Goal: Task Accomplishment & Management: Manage account settings

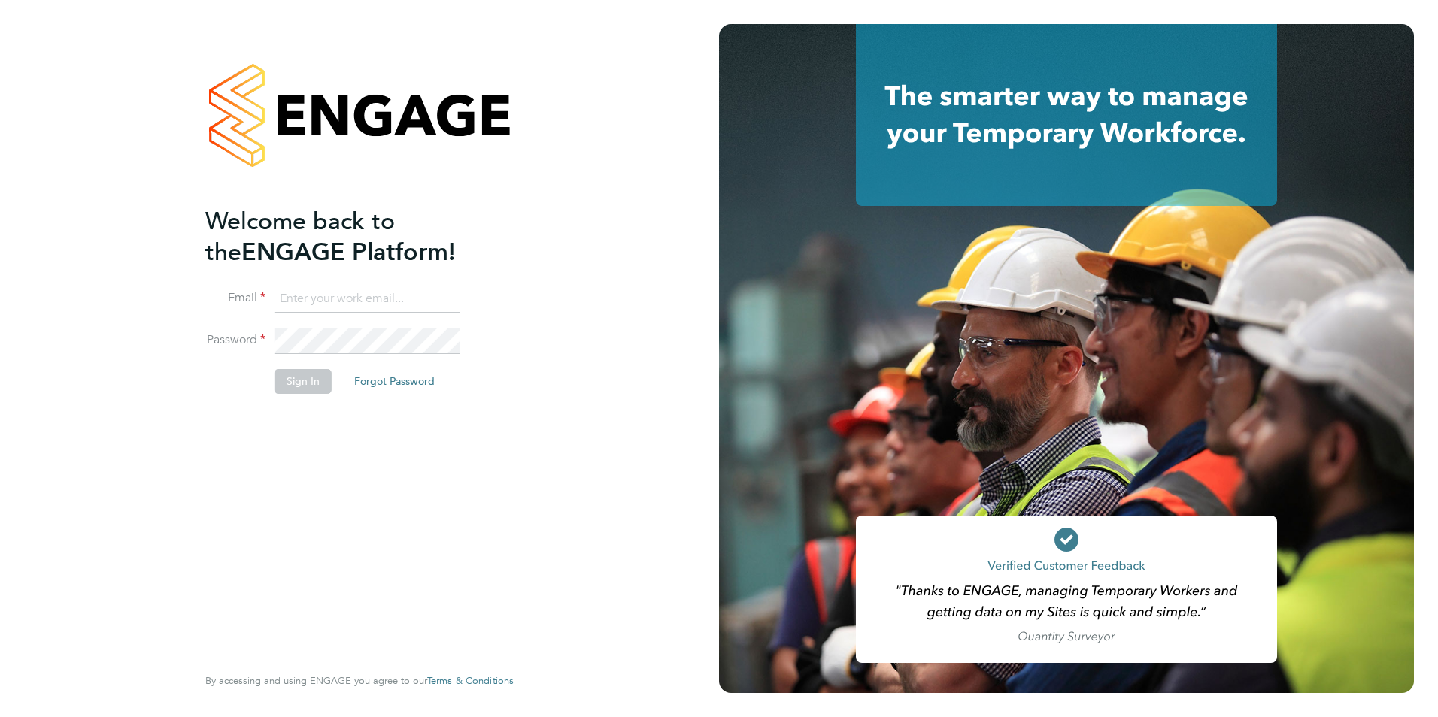
click at [300, 294] on input at bounding box center [367, 299] width 186 height 27
type input "[PERSON_NAME][EMAIL_ADDRESS][DOMAIN_NAME]"
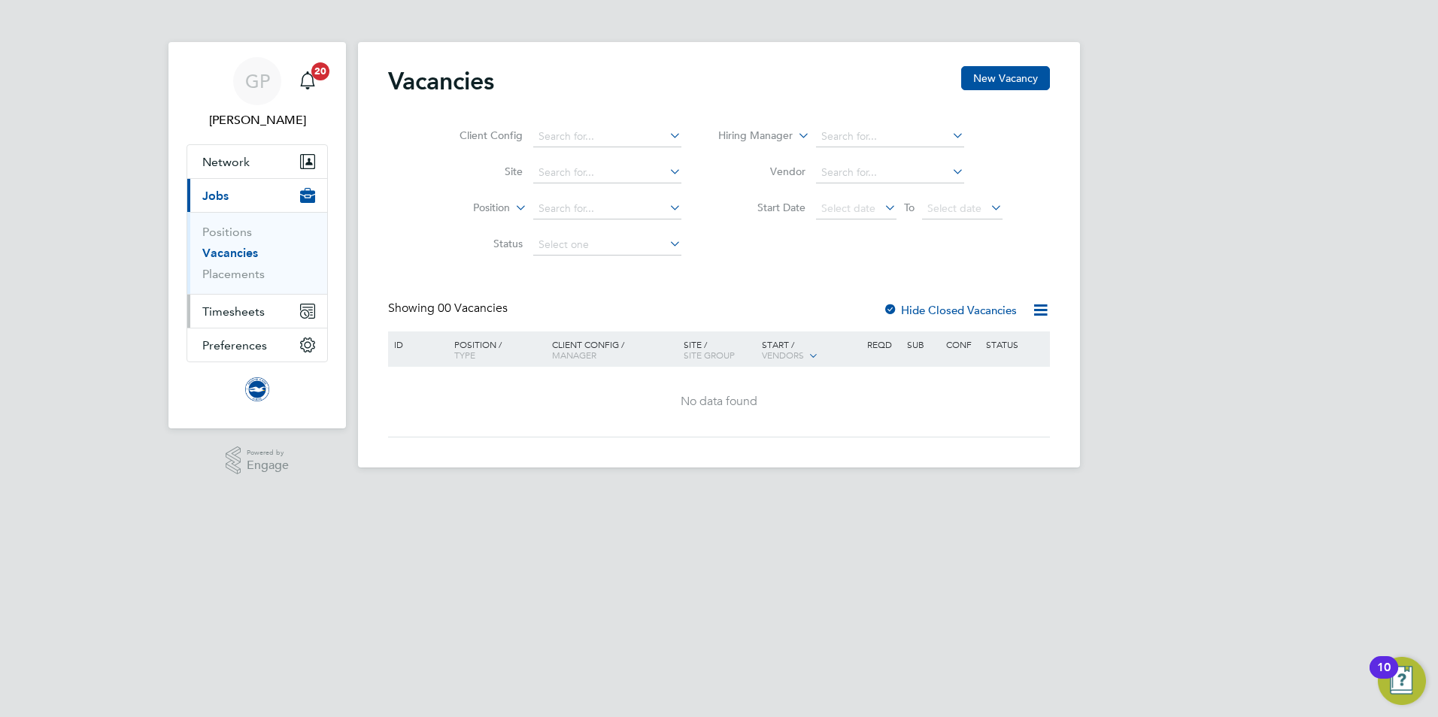
click at [247, 308] on span "Timesheets" at bounding box center [233, 312] width 62 height 14
click at [257, 312] on span "Timesheets" at bounding box center [233, 312] width 62 height 14
click at [229, 302] on button "Timesheets" at bounding box center [257, 311] width 140 height 33
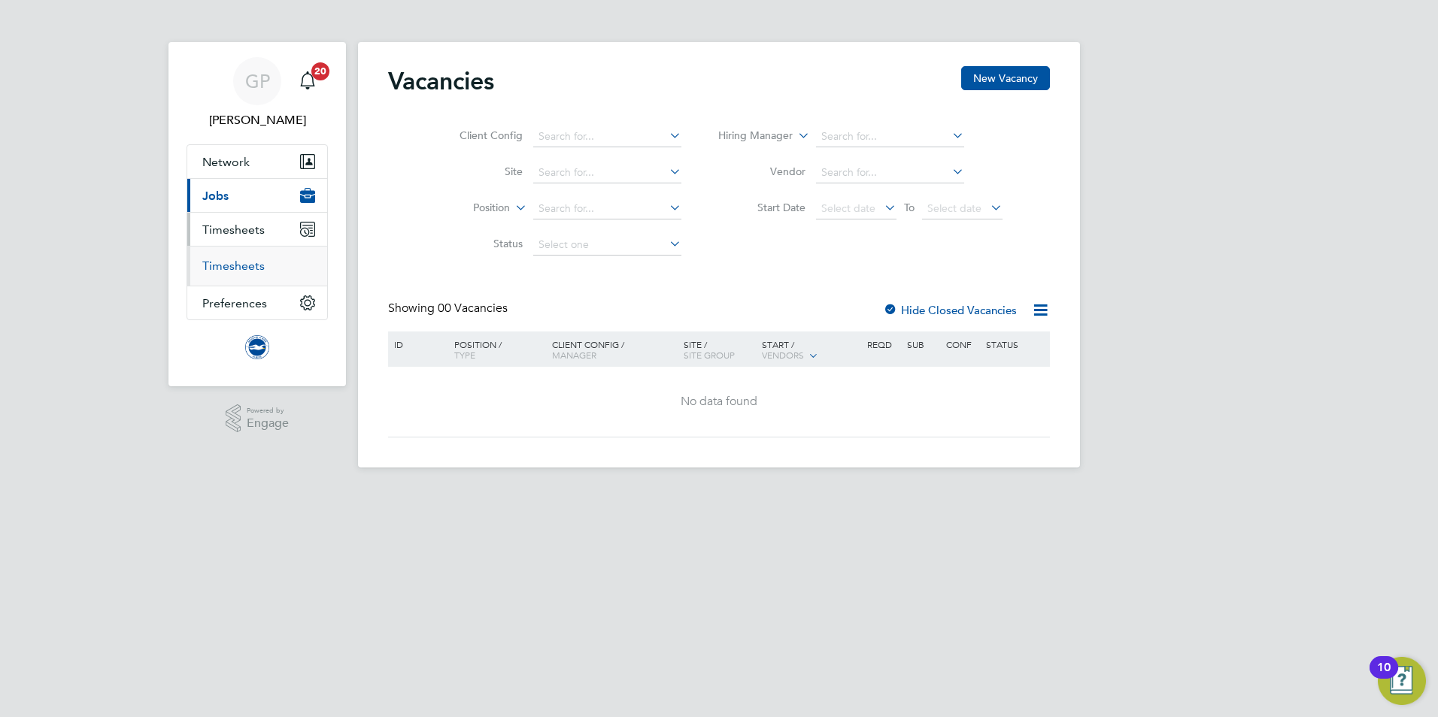
click at [248, 268] on link "Timesheets" at bounding box center [233, 266] width 62 height 14
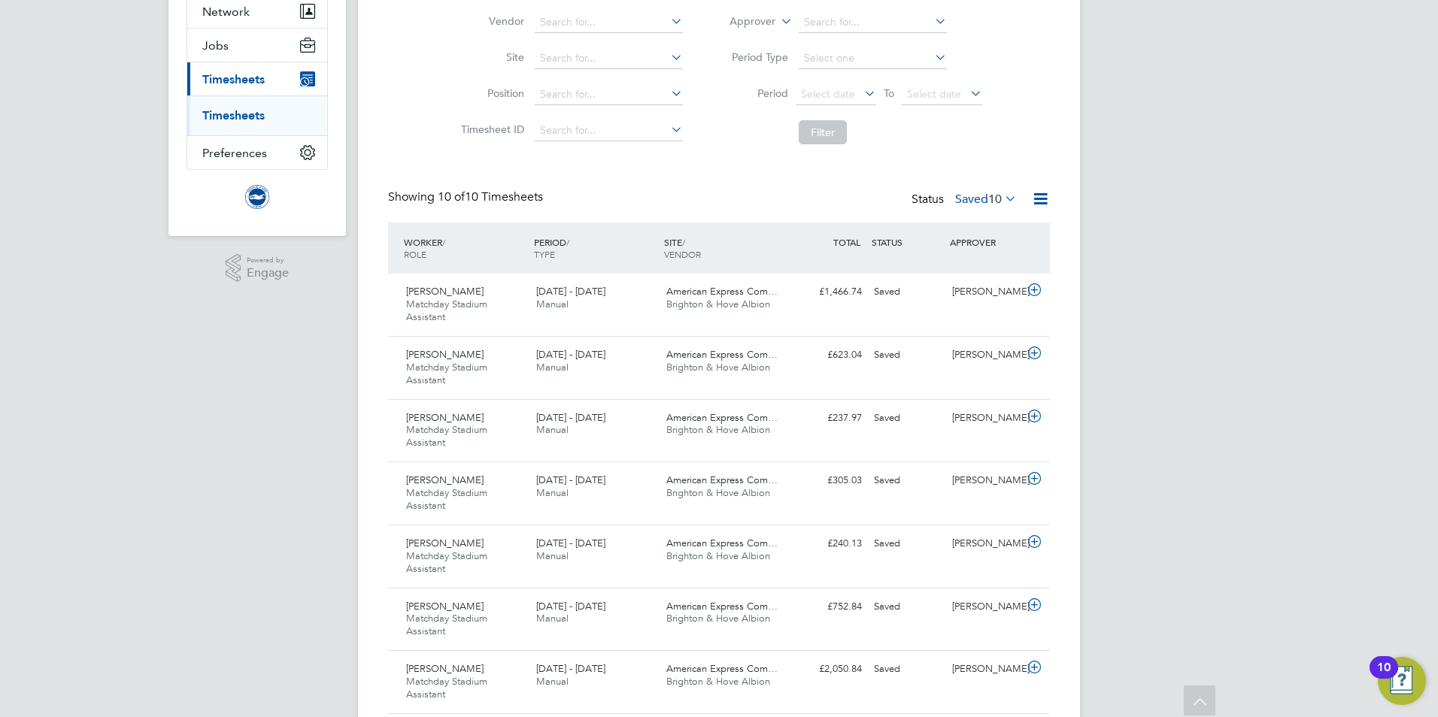
click at [1002, 199] on icon at bounding box center [1002, 198] width 0 height 21
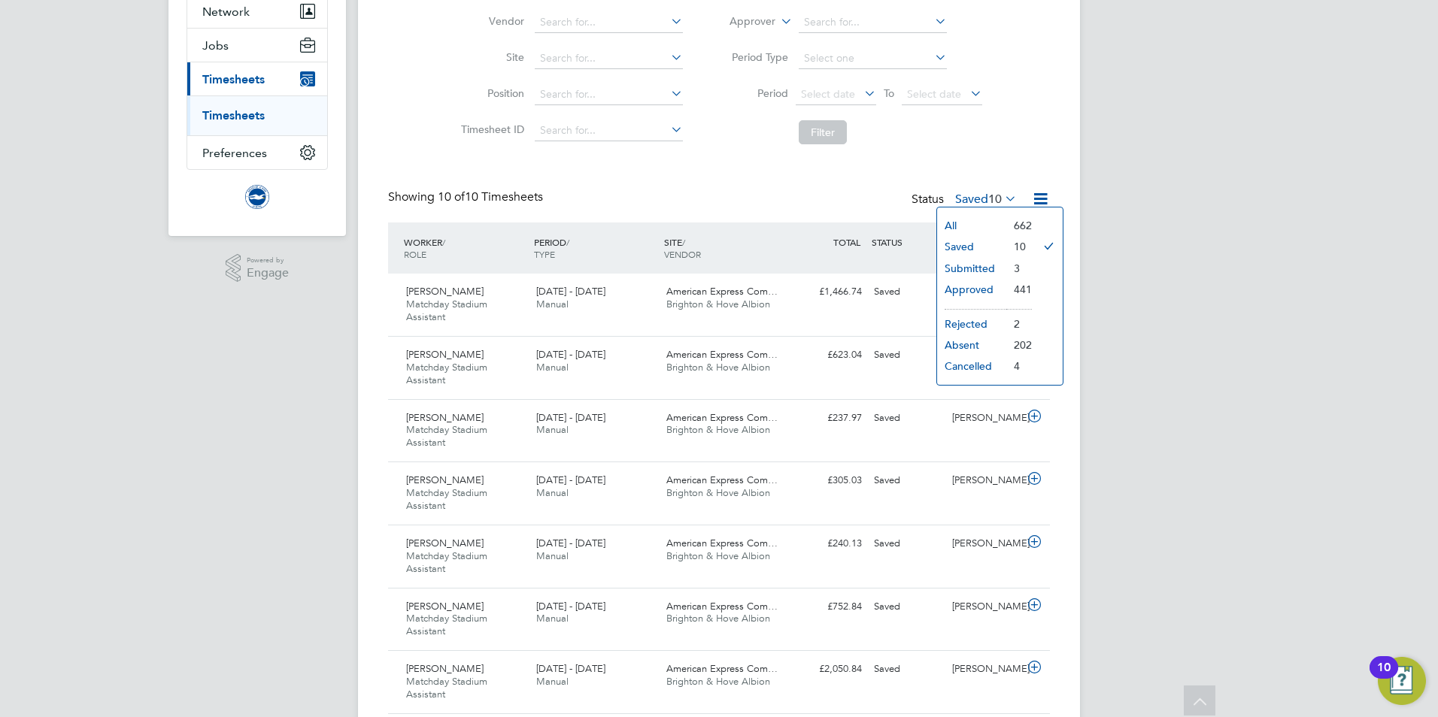
click at [963, 259] on li "Submitted" at bounding box center [971, 268] width 69 height 21
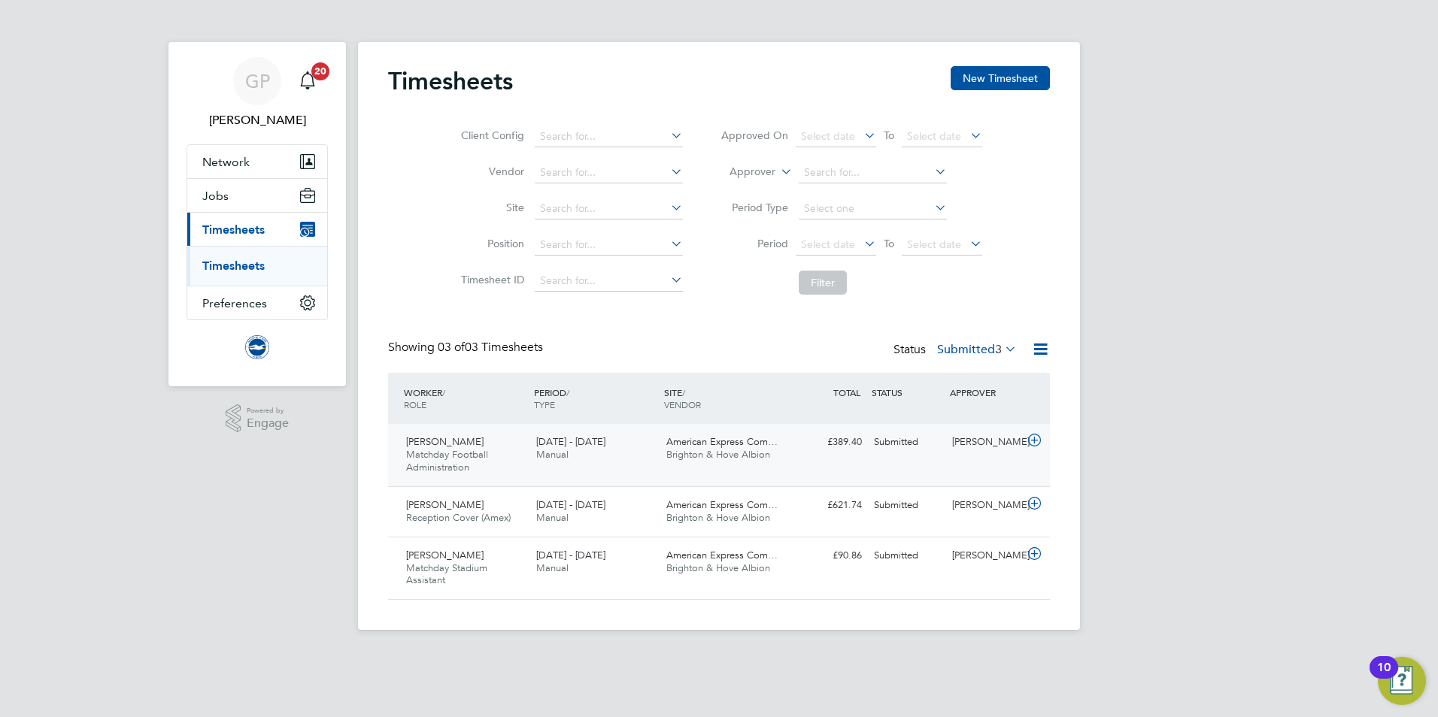
click at [474, 456] on span "Matchday Football Administration" at bounding box center [447, 461] width 82 height 26
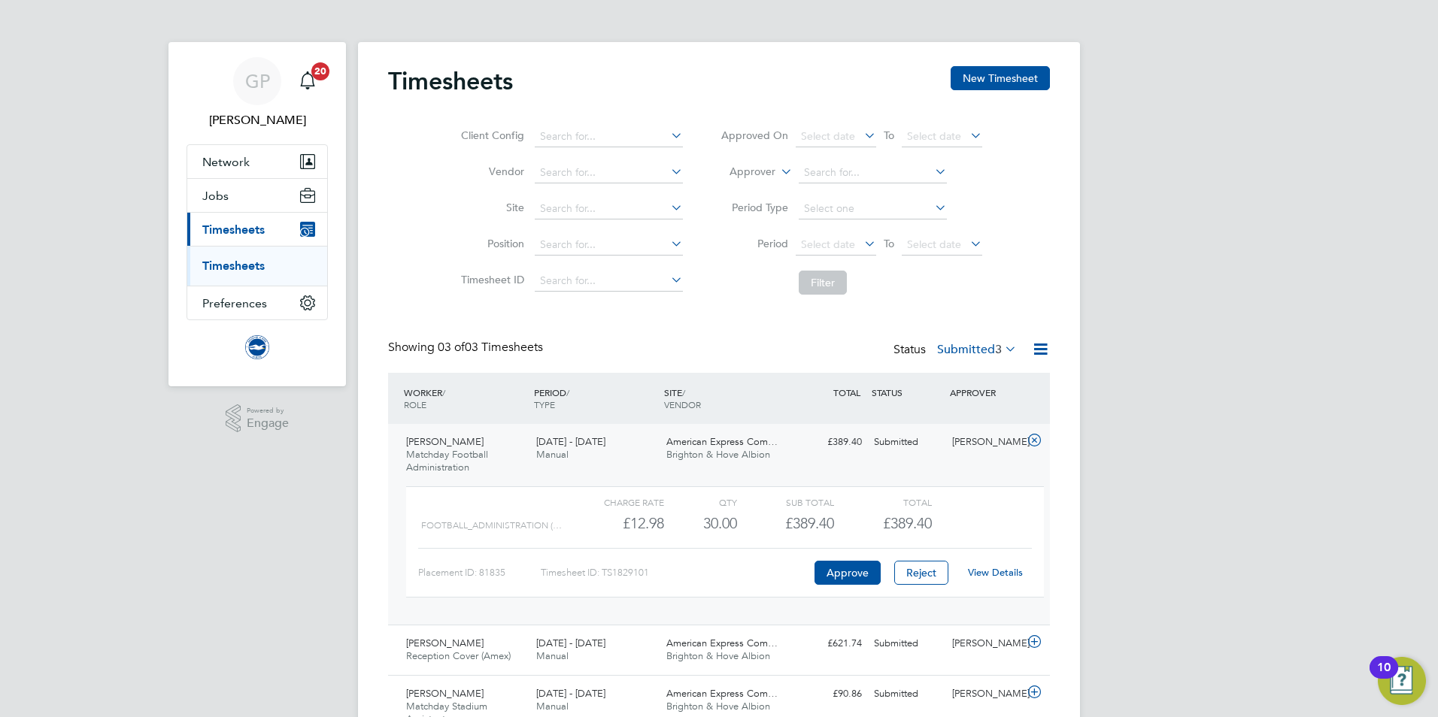
click at [996, 572] on link "View Details" at bounding box center [995, 572] width 55 height 13
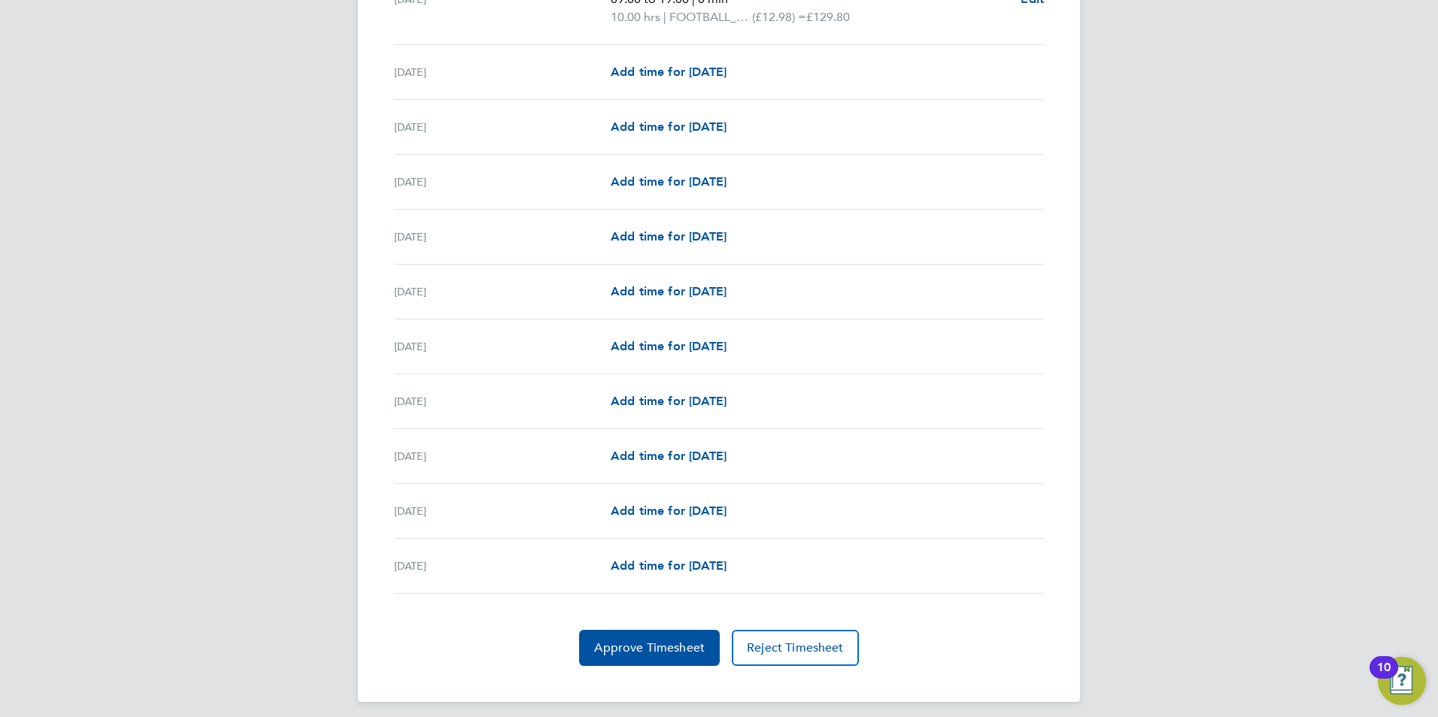
scroll to position [1608, 0]
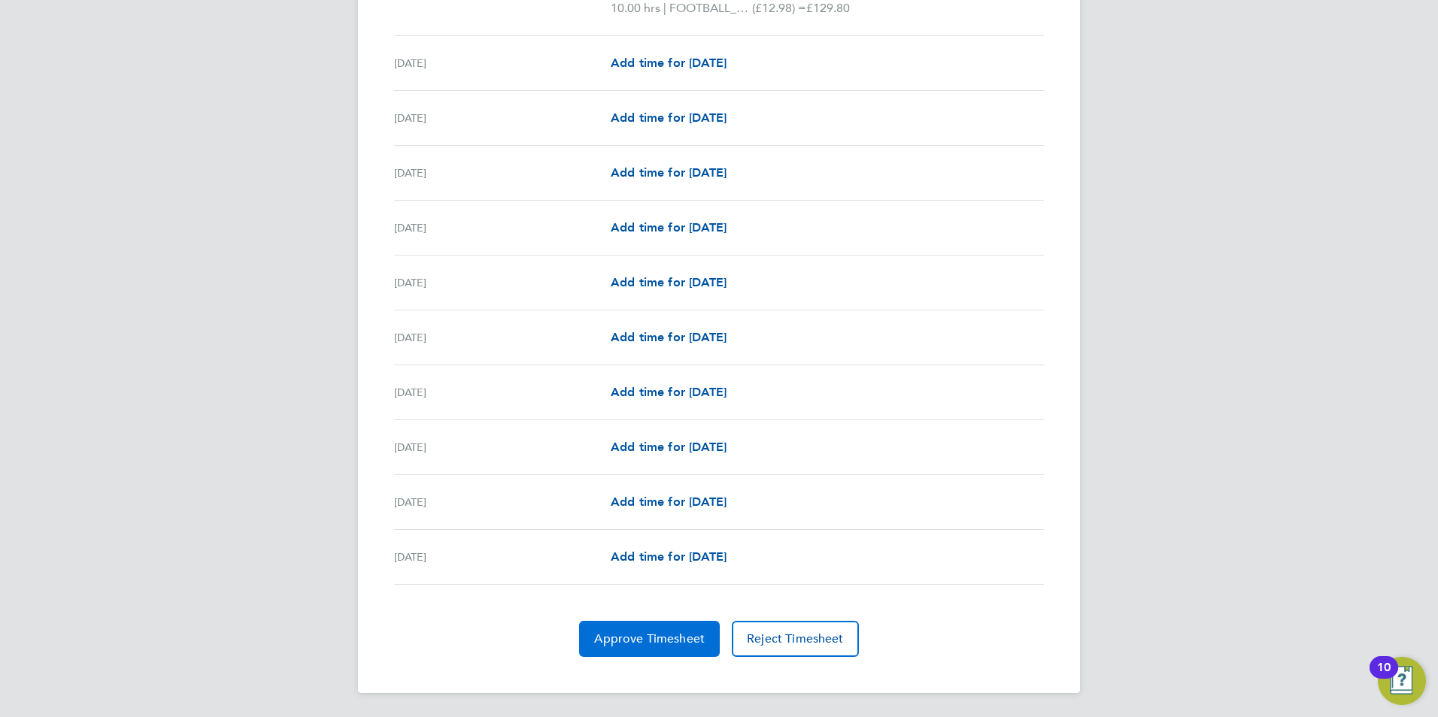
click at [606, 639] on span "Approve Timesheet" at bounding box center [649, 639] width 111 height 15
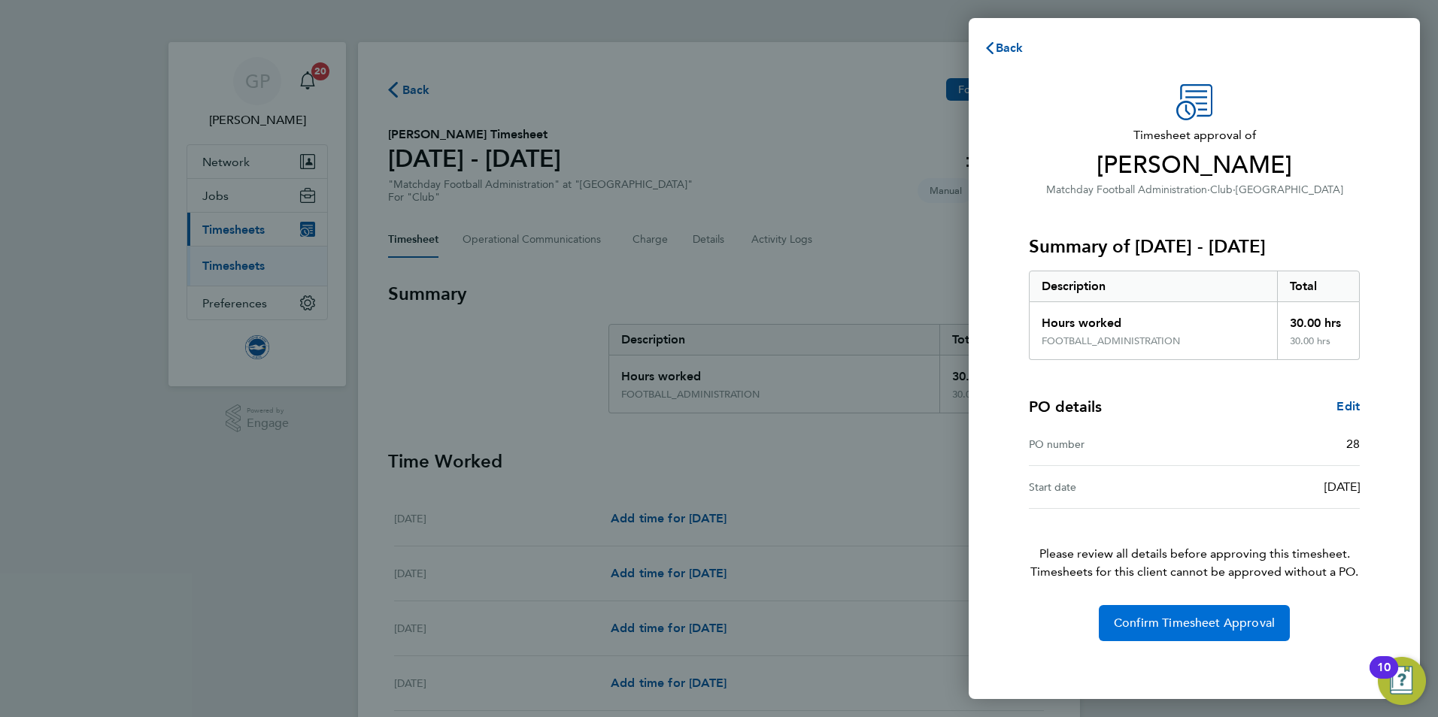
click at [1140, 614] on button "Confirm Timesheet Approval" at bounding box center [1194, 623] width 191 height 36
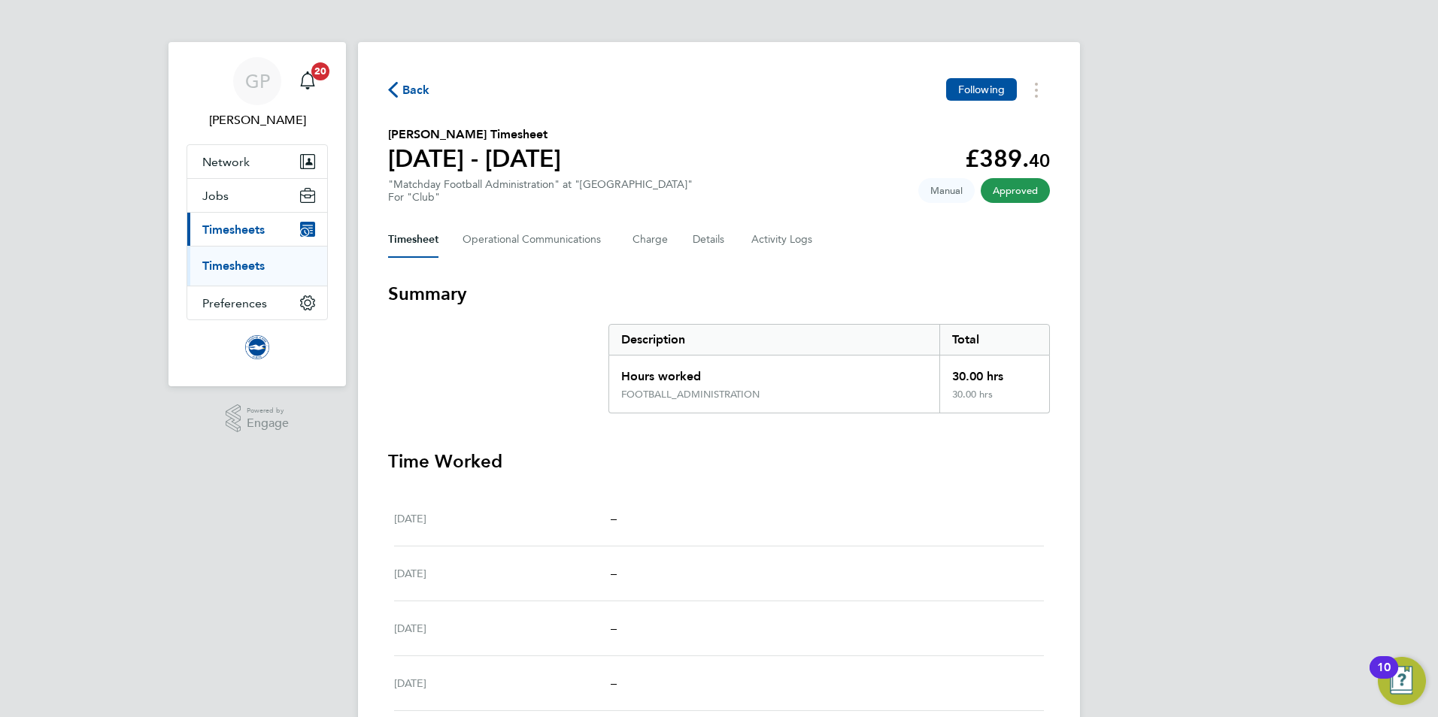
click at [412, 83] on span "Back" at bounding box center [416, 90] width 28 height 18
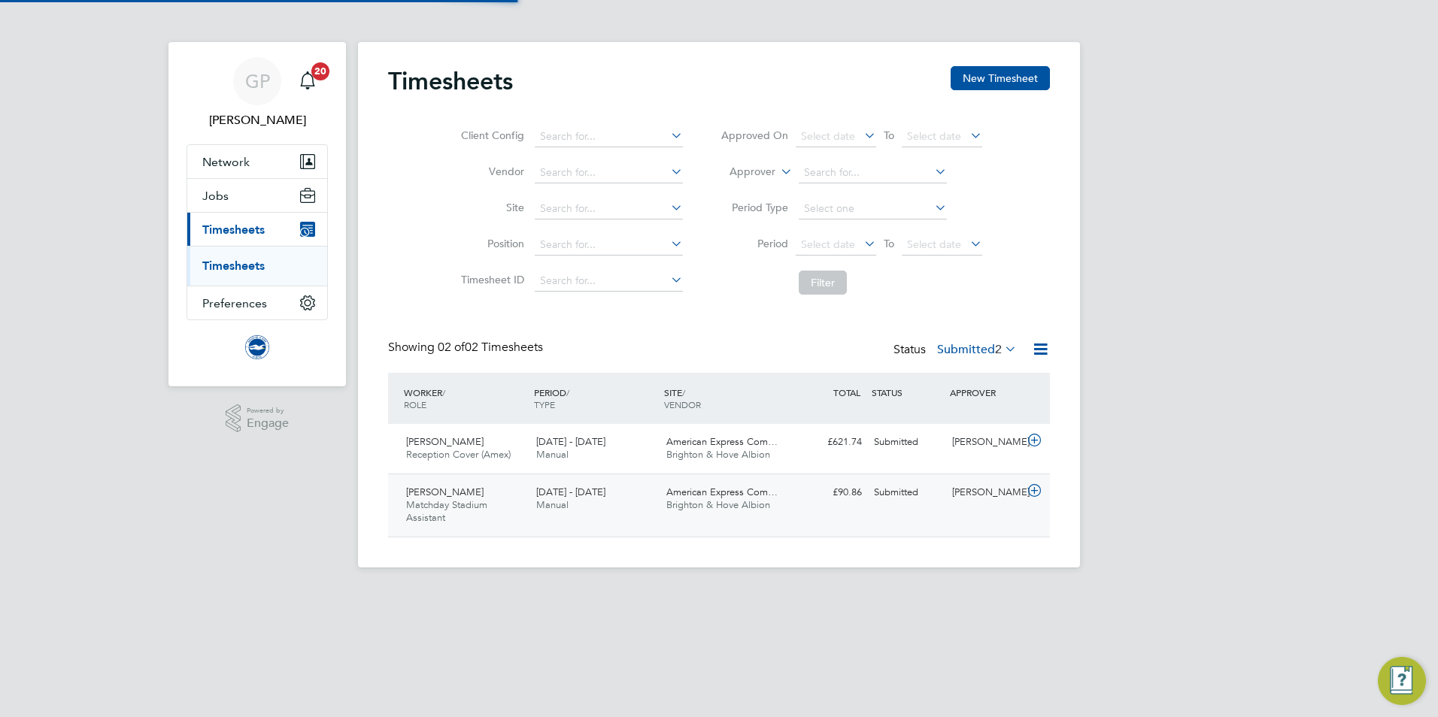
scroll to position [38, 131]
click at [497, 453] on span "Reception Cover (Amex)" at bounding box center [458, 454] width 105 height 13
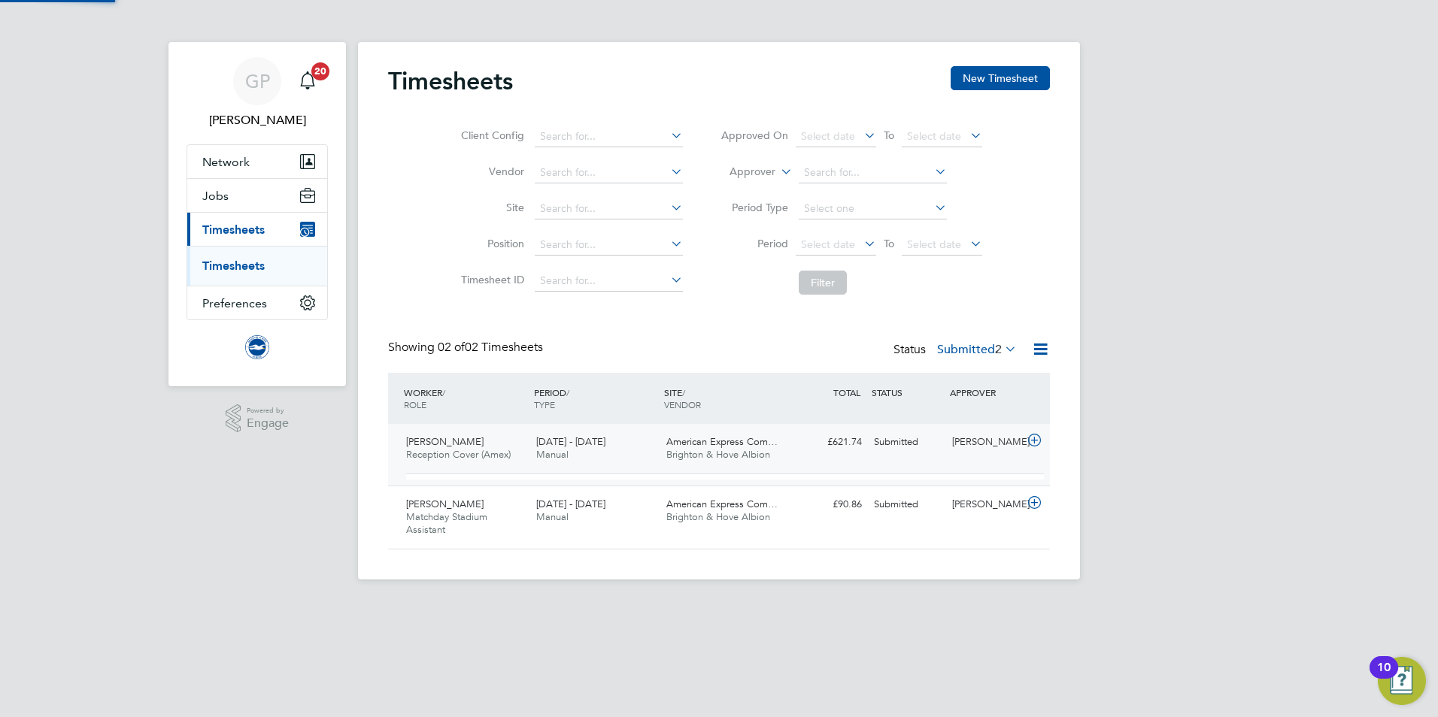
scroll to position [26, 147]
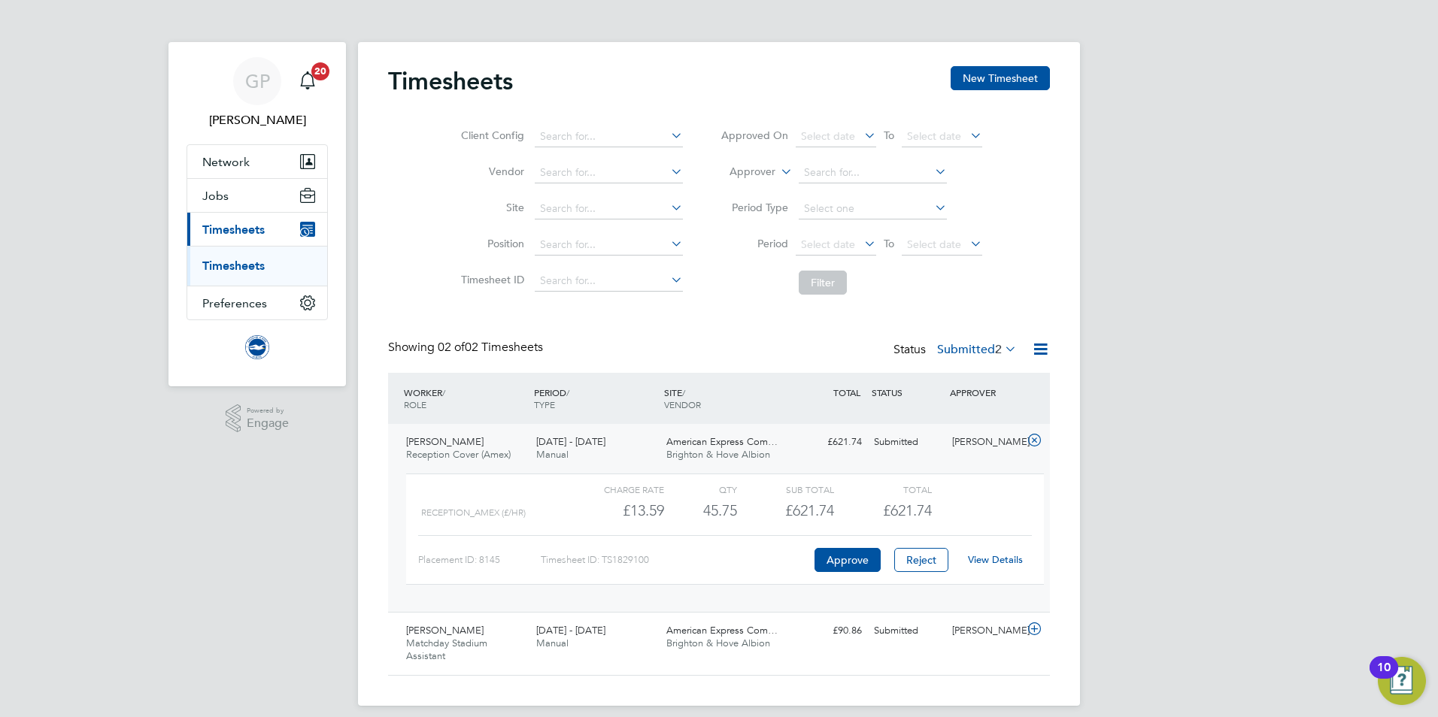
click at [995, 565] on link "View Details" at bounding box center [995, 559] width 55 height 13
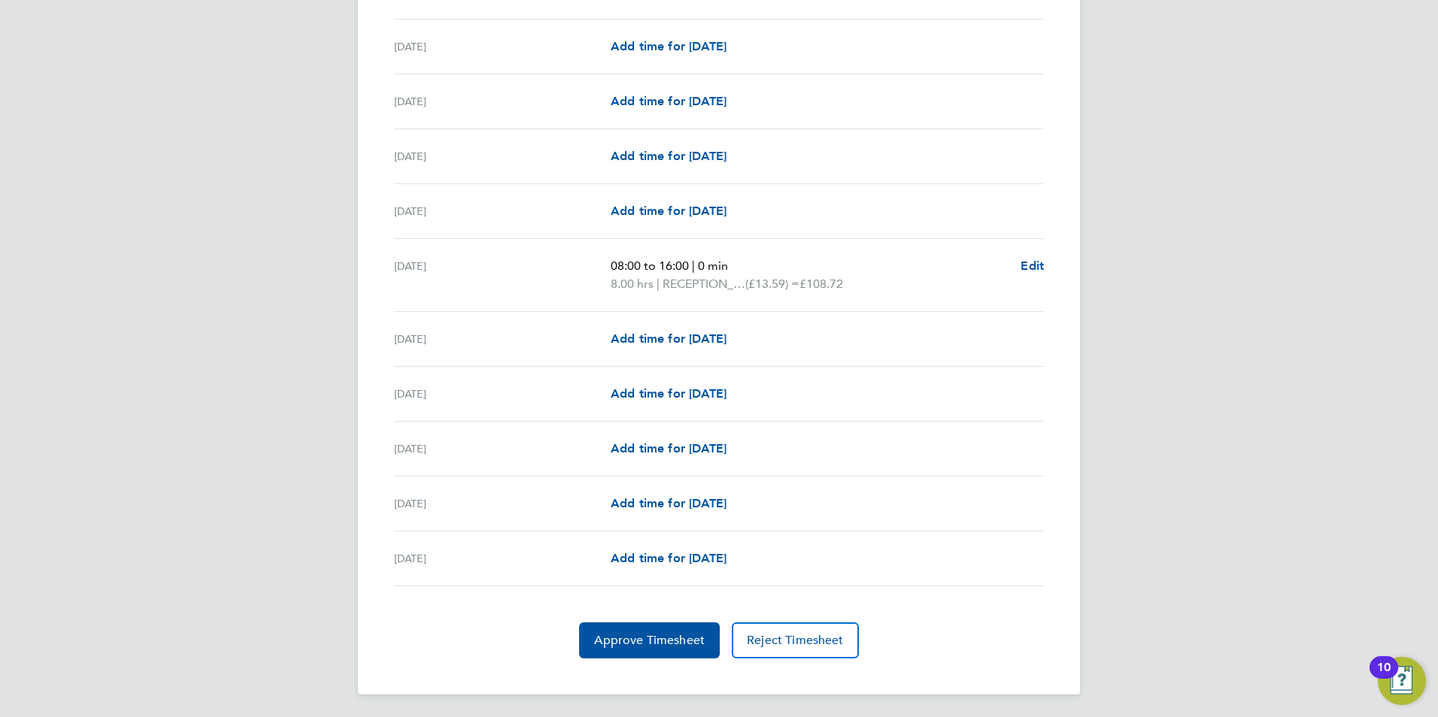
scroll to position [1644, 0]
click at [656, 639] on span "Approve Timesheet" at bounding box center [649, 639] width 111 height 15
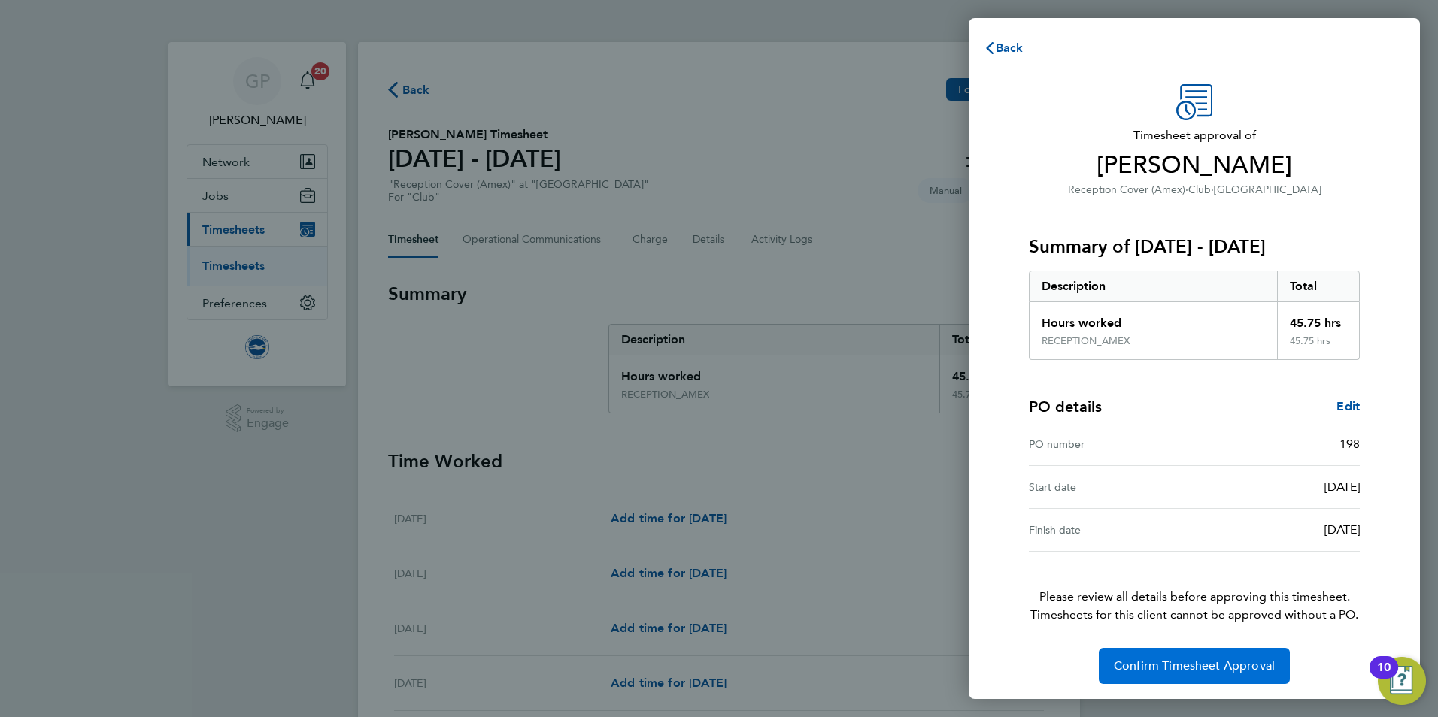
click at [1146, 656] on button "Confirm Timesheet Approval" at bounding box center [1194, 666] width 191 height 36
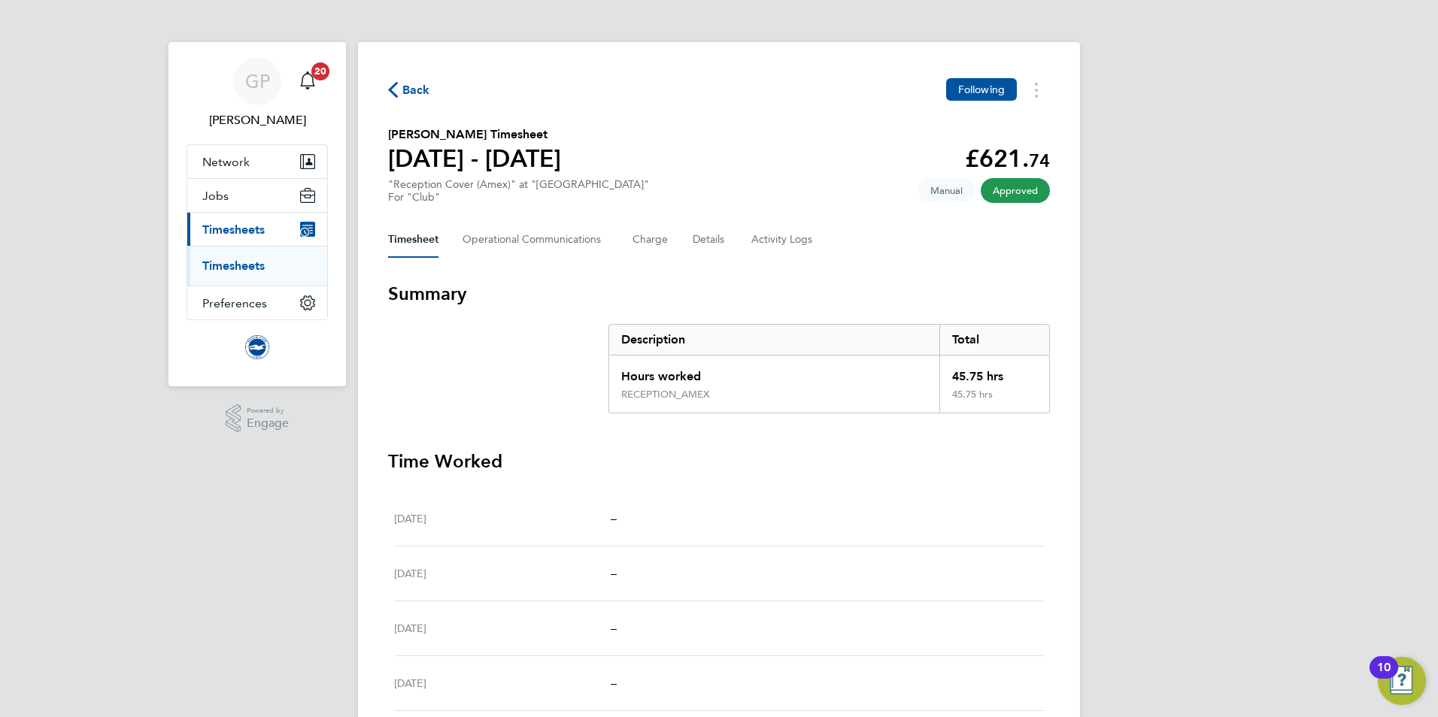
click at [410, 86] on span "Back" at bounding box center [416, 90] width 28 height 18
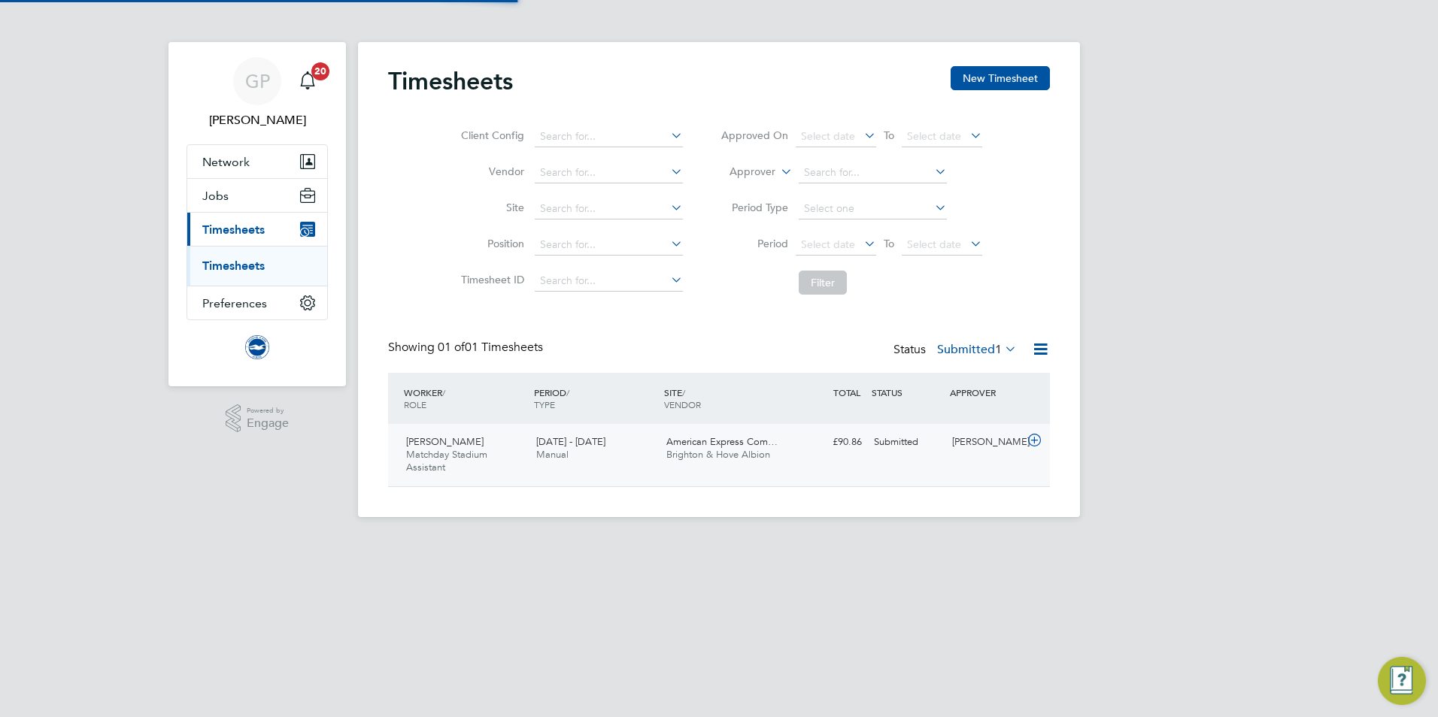
scroll to position [38, 131]
click at [581, 438] on span "1 - 30 Sep 2025" at bounding box center [570, 441] width 69 height 13
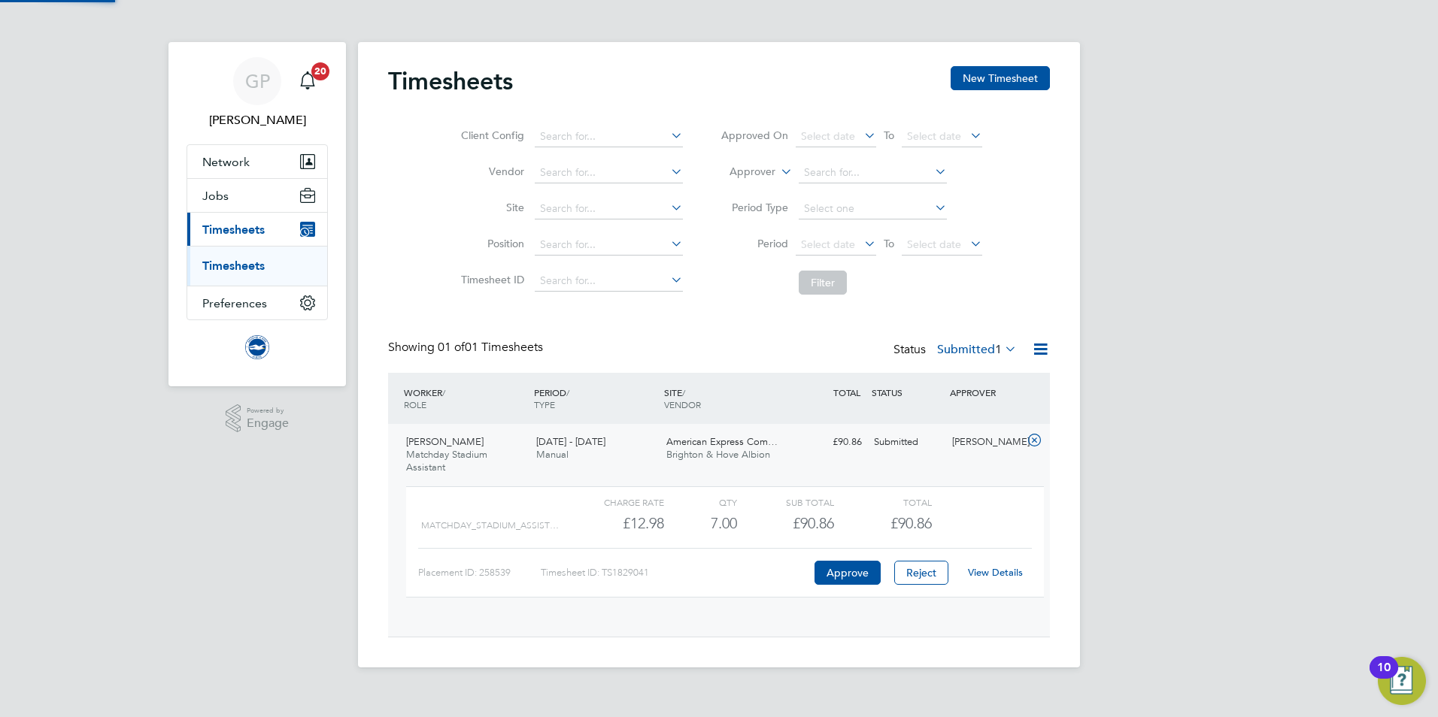
scroll to position [26, 147]
click at [993, 577] on link "View Details" at bounding box center [995, 572] width 55 height 13
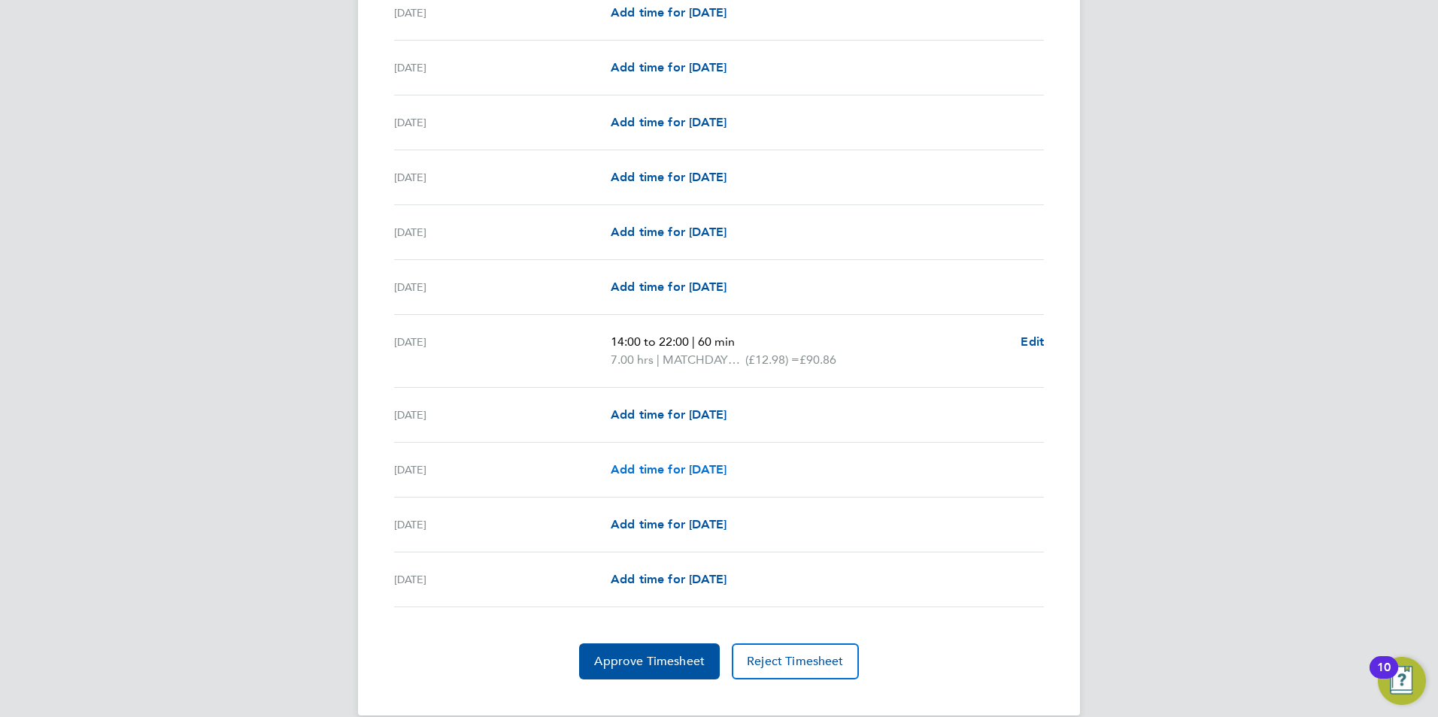
scroll to position [1572, 0]
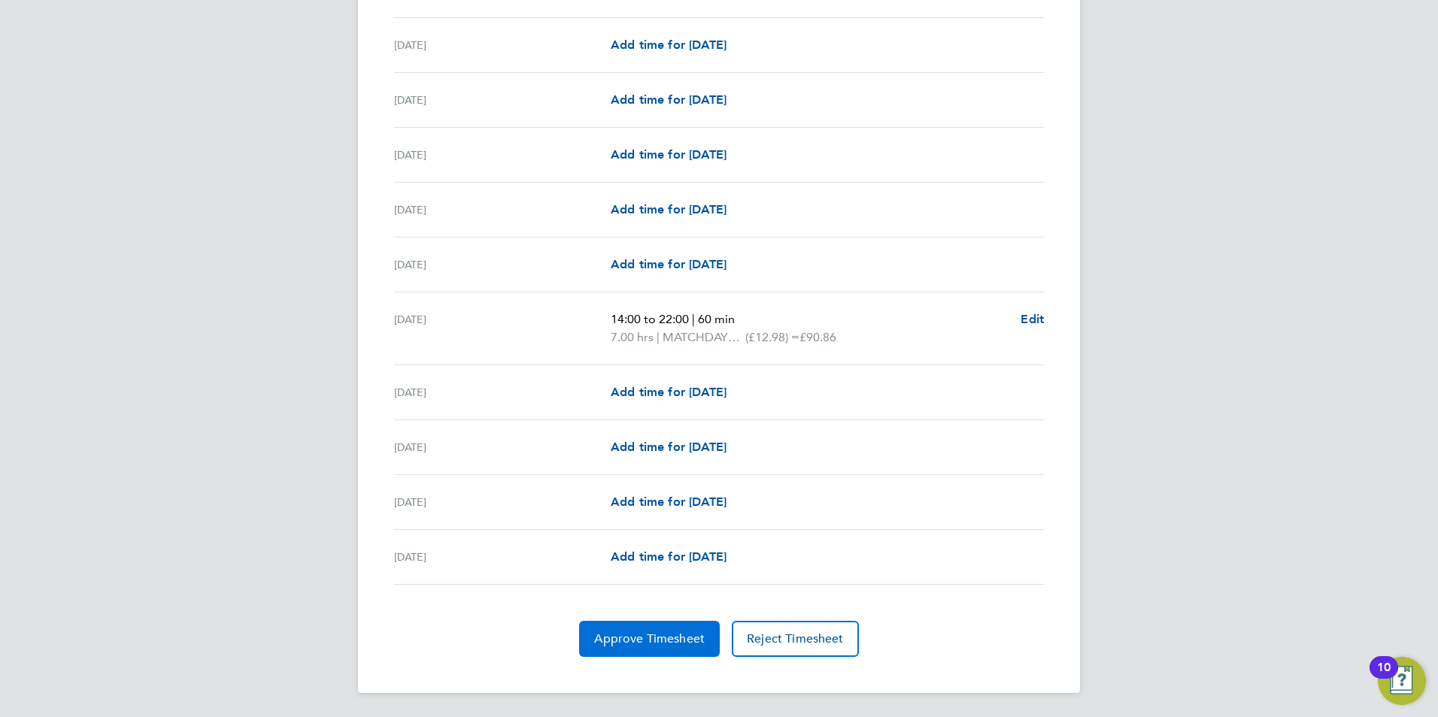
click at [629, 632] on span "Approve Timesheet" at bounding box center [649, 639] width 111 height 15
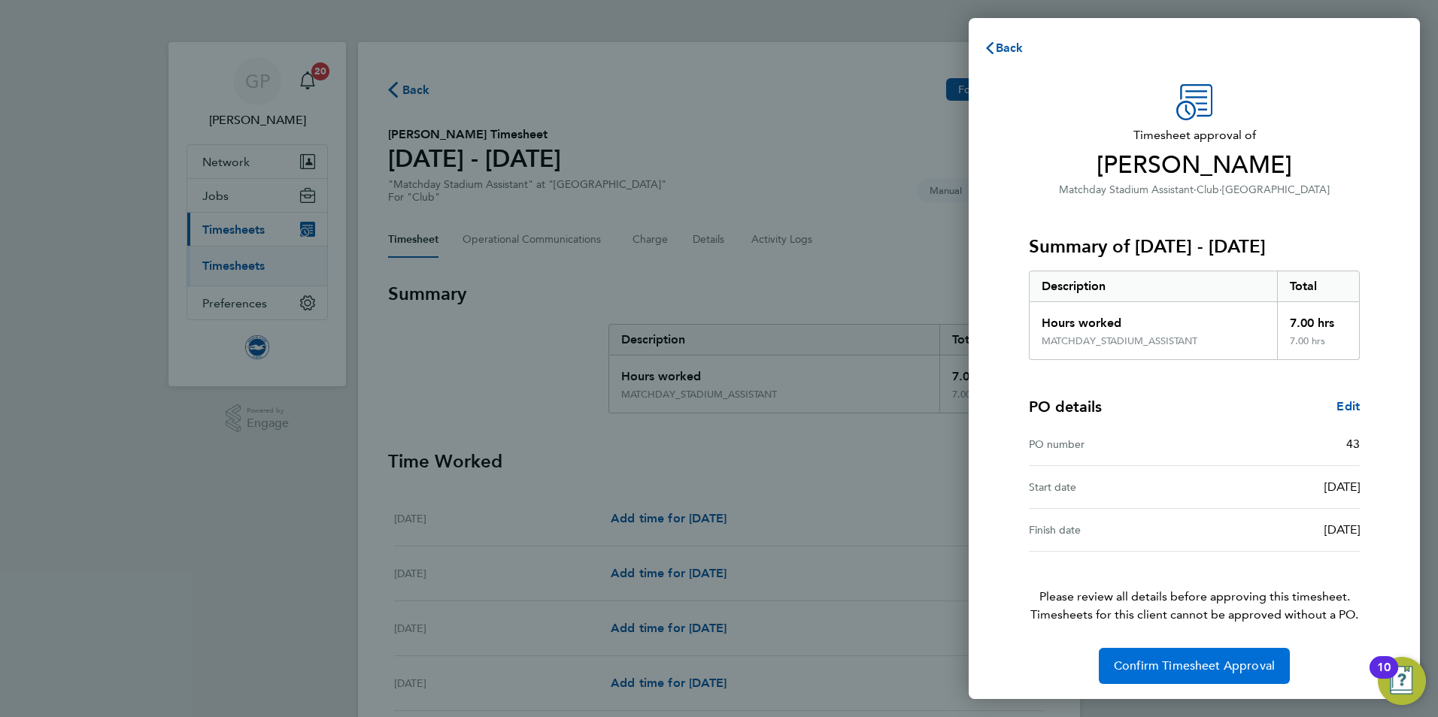
click at [1161, 665] on span "Confirm Timesheet Approval" at bounding box center [1194, 666] width 161 height 15
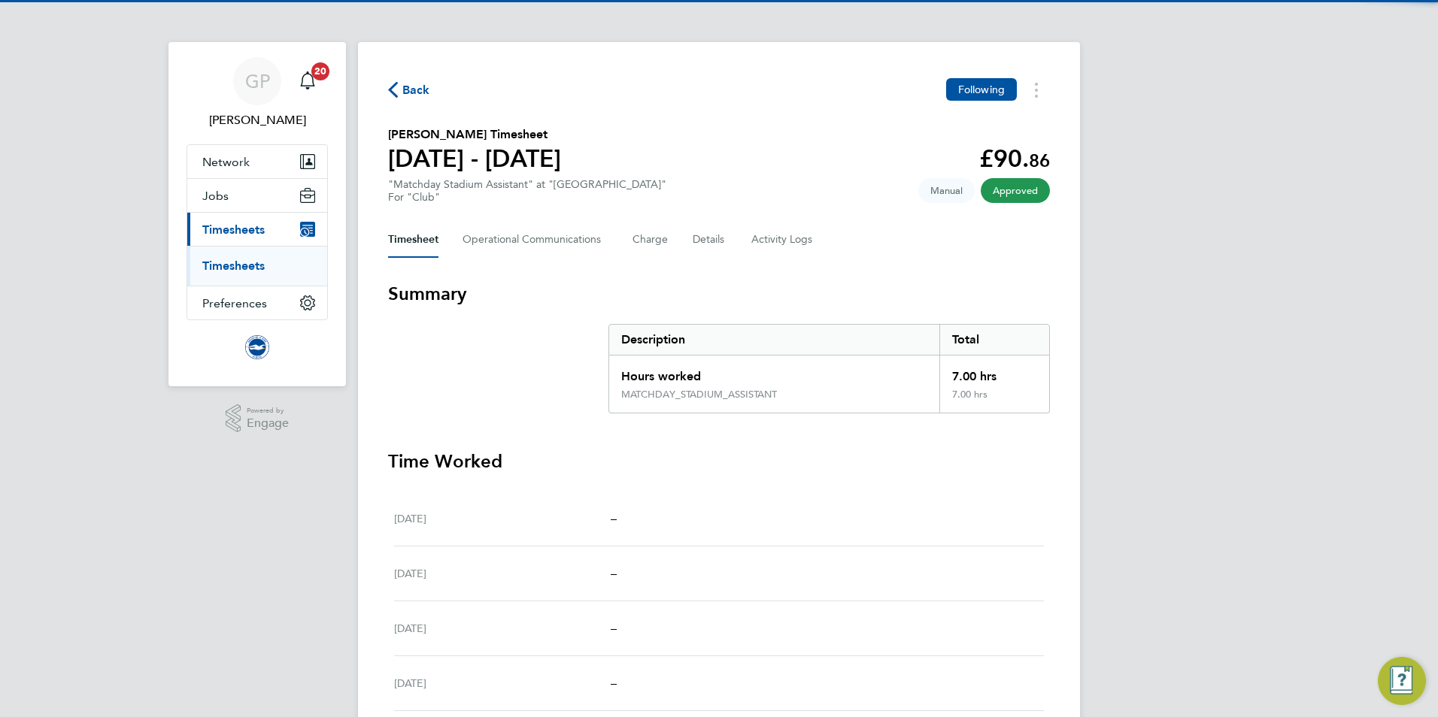
click at [414, 90] on span "Back" at bounding box center [416, 90] width 28 height 18
